Goal: Transaction & Acquisition: Book appointment/travel/reservation

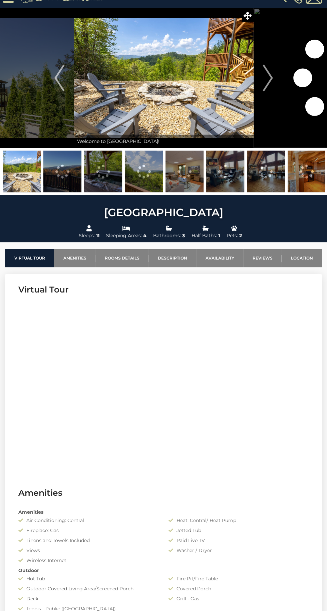
scroll to position [12, 0]
click at [264, 84] on img "Next" at bounding box center [267, 78] width 10 height 27
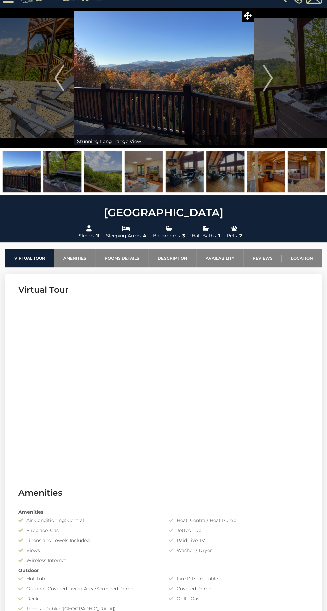
click at [167, 67] on img at bounding box center [164, 78] width 180 height 140
click at [247, 15] on icon at bounding box center [247, 16] width 8 height 8
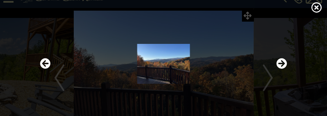
click at [276, 69] on icon "Next" at bounding box center [281, 63] width 11 height 11
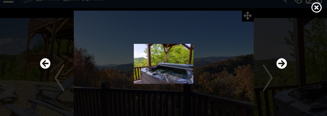
click at [278, 69] on icon "Next" at bounding box center [281, 63] width 11 height 11
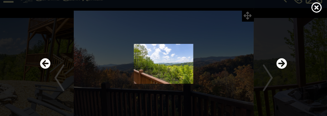
click at [276, 69] on icon "Next" at bounding box center [281, 63] width 11 height 11
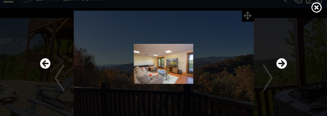
click at [271, 79] on img at bounding box center [163, 64] width 250 height 40
click at [277, 69] on icon "Next" at bounding box center [281, 63] width 11 height 11
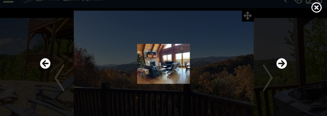
click at [281, 69] on icon "Next" at bounding box center [281, 63] width 11 height 11
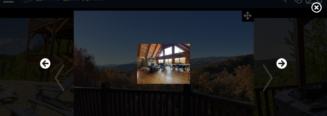
click at [276, 69] on icon "Next" at bounding box center [281, 63] width 11 height 11
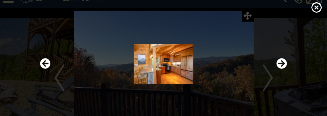
click at [274, 81] on img at bounding box center [163, 64] width 250 height 40
click at [278, 69] on icon "Next" at bounding box center [281, 63] width 11 height 11
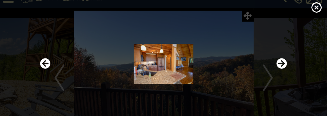
click at [278, 69] on icon "Next" at bounding box center [281, 63] width 11 height 11
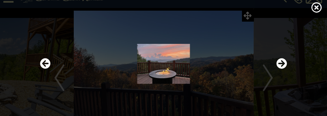
click at [279, 69] on icon "Next" at bounding box center [281, 63] width 11 height 11
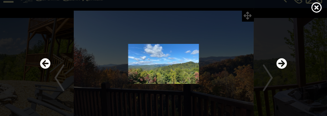
click at [279, 69] on icon "Next" at bounding box center [281, 63] width 11 height 11
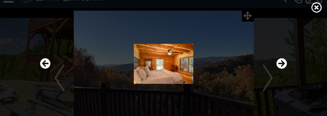
click at [276, 69] on icon "Next" at bounding box center [281, 63] width 11 height 11
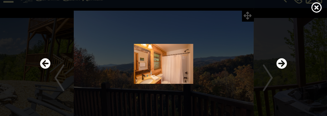
click at [275, 84] on img at bounding box center [163, 64] width 250 height 40
click at [273, 82] on img at bounding box center [163, 64] width 250 height 40
click at [275, 80] on img at bounding box center [163, 64] width 250 height 40
click at [274, 82] on img at bounding box center [163, 64] width 250 height 40
click at [278, 69] on icon "Next" at bounding box center [281, 63] width 11 height 11
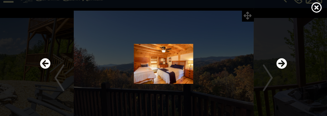
click at [275, 81] on img at bounding box center [163, 64] width 250 height 40
click at [278, 69] on icon "Next" at bounding box center [281, 63] width 11 height 11
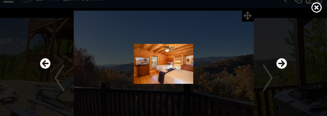
click at [276, 69] on icon "Next" at bounding box center [281, 63] width 11 height 11
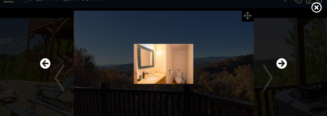
click at [279, 69] on icon "Next" at bounding box center [281, 63] width 11 height 11
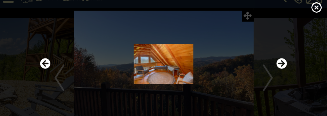
click at [275, 81] on img at bounding box center [163, 64] width 250 height 40
click at [276, 69] on icon "Next" at bounding box center [281, 63] width 11 height 11
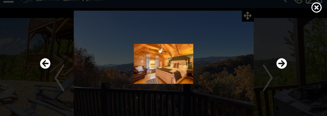
click at [278, 69] on icon "Next" at bounding box center [281, 63] width 11 height 11
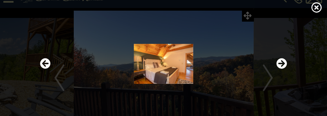
click at [276, 69] on icon "Next" at bounding box center [281, 63] width 11 height 11
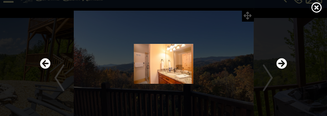
click at [278, 69] on icon "Next" at bounding box center [281, 63] width 11 height 11
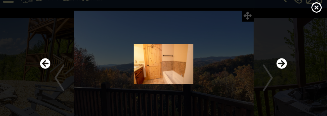
click at [276, 79] on img at bounding box center [163, 64] width 250 height 40
click at [275, 80] on img at bounding box center [163, 64] width 250 height 40
click at [274, 81] on img at bounding box center [163, 64] width 250 height 40
click at [277, 69] on icon "Next" at bounding box center [281, 63] width 11 height 11
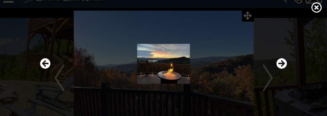
click at [277, 69] on icon "Next" at bounding box center [281, 63] width 11 height 11
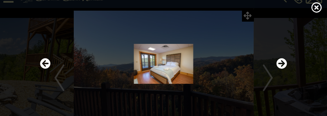
click at [41, 84] on img at bounding box center [163, 64] width 250 height 40
click at [41, 69] on icon "Previous" at bounding box center [45, 63] width 11 height 11
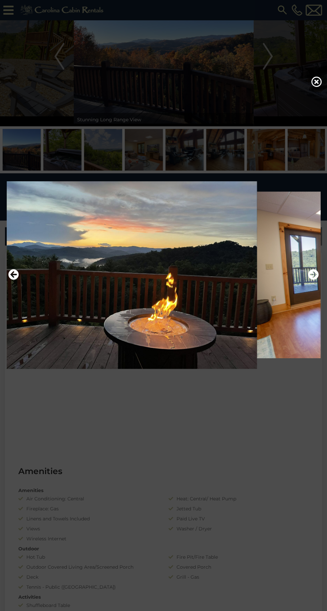
scroll to position [88, 0]
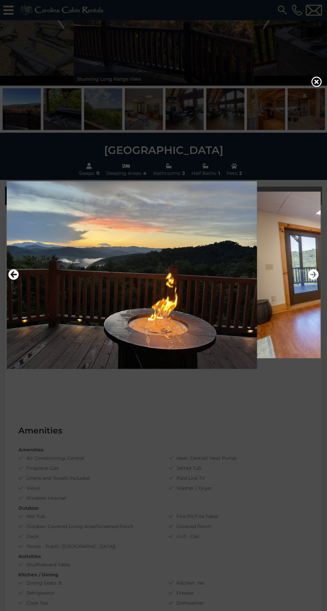
click at [15, 280] on icon "Previous" at bounding box center [13, 274] width 11 height 11
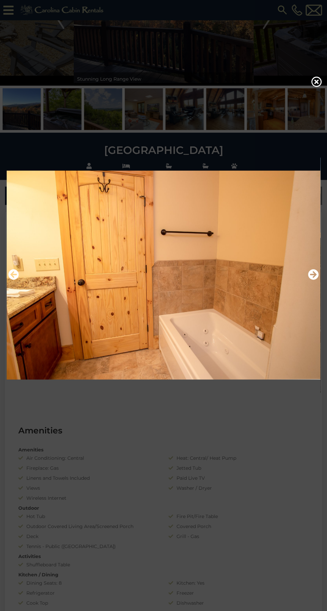
click at [13, 280] on icon "Previous" at bounding box center [13, 274] width 11 height 11
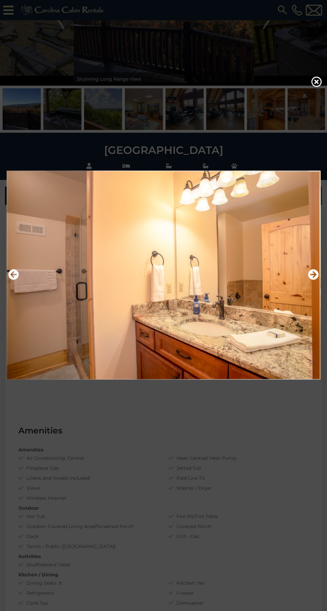
click at [60, 100] on div at bounding box center [163, 305] width 327 height 611
click at [311, 94] on div at bounding box center [163, 305] width 327 height 611
click at [319, 87] on icon at bounding box center [316, 81] width 11 height 11
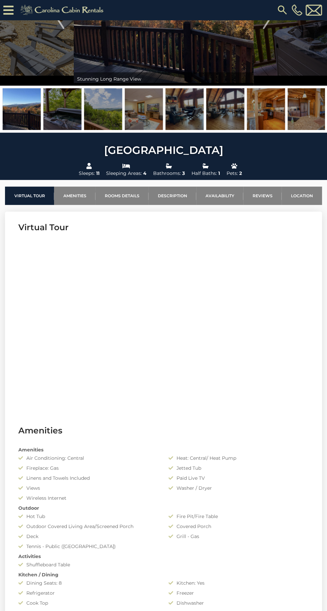
click at [63, 115] on img at bounding box center [62, 109] width 38 height 42
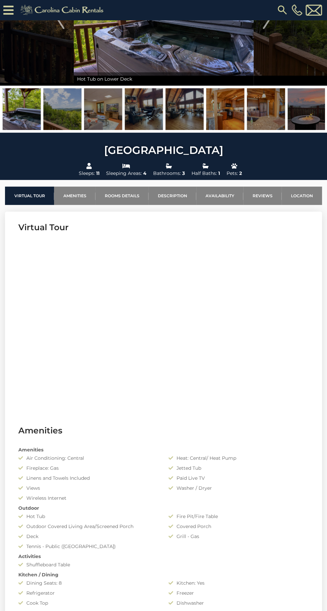
click at [61, 110] on img at bounding box center [62, 109] width 38 height 42
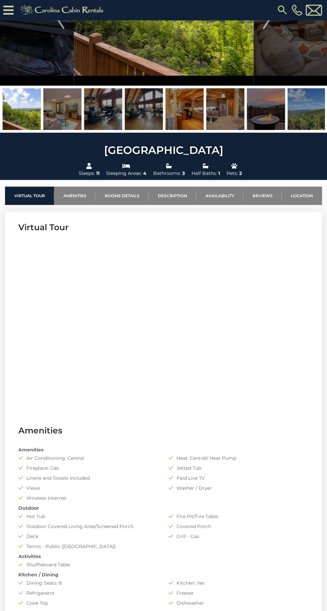
click at [304, 112] on img at bounding box center [306, 109] width 38 height 42
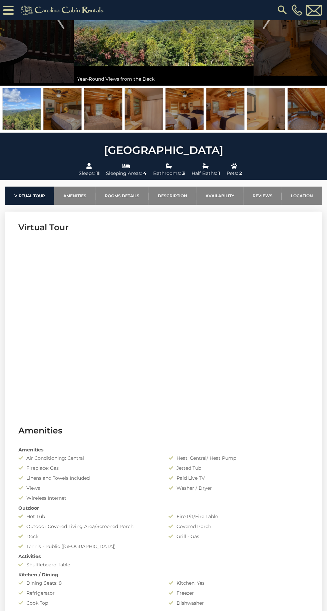
scroll to position [0, 0]
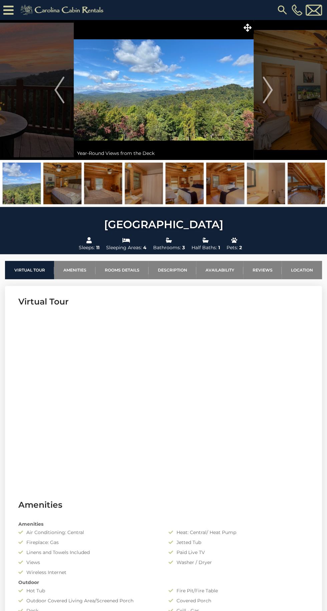
click at [183, 92] on img at bounding box center [164, 90] width 180 height 140
click at [246, 35] on img at bounding box center [164, 90] width 180 height 140
click at [247, 27] on icon at bounding box center [247, 28] width 8 height 8
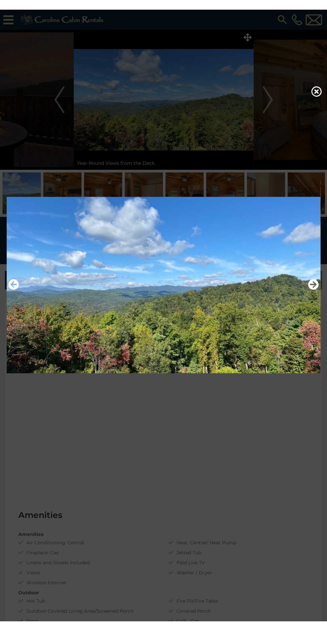
scroll to position [7, 0]
